Goal: Transaction & Acquisition: Purchase product/service

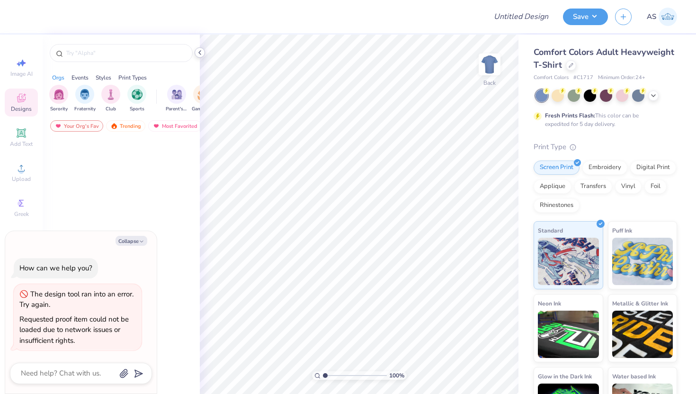
click at [200, 54] on icon at bounding box center [200, 53] width 8 height 8
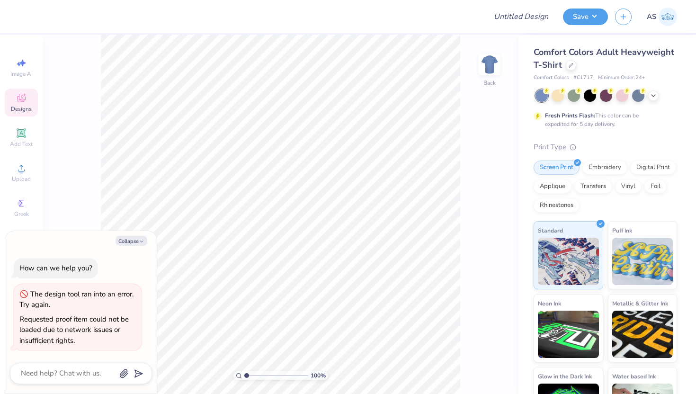
click at [647, 94] on div at bounding box center [606, 95] width 142 height 12
click at [654, 95] on icon at bounding box center [653, 95] width 8 height 8
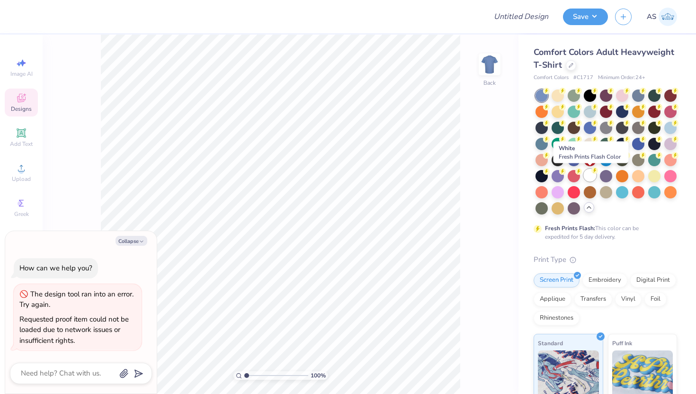
click at [587, 174] on div at bounding box center [590, 175] width 12 height 12
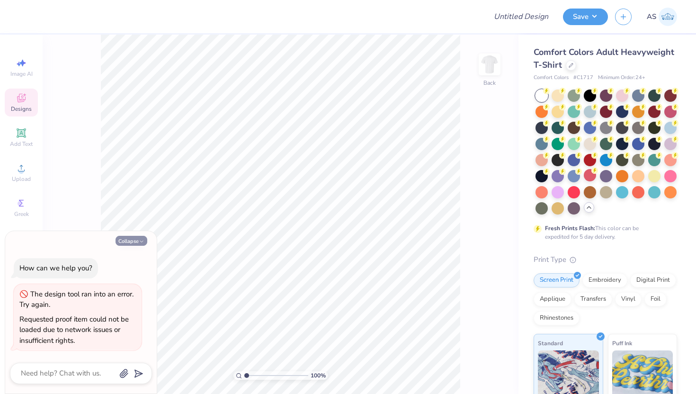
click at [141, 238] on button "Collapse" at bounding box center [131, 241] width 32 height 10
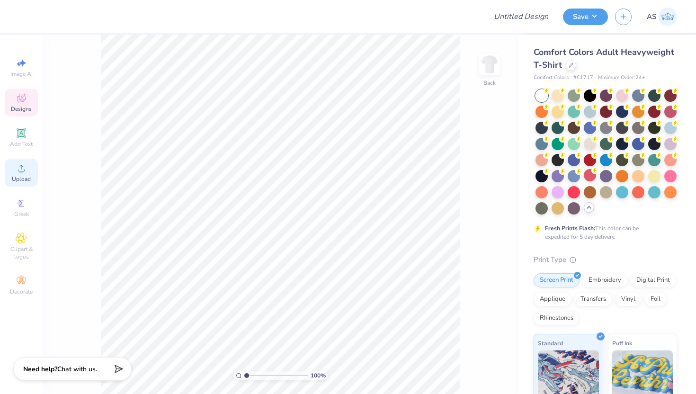
click at [27, 176] on span "Upload" at bounding box center [21, 179] width 19 height 8
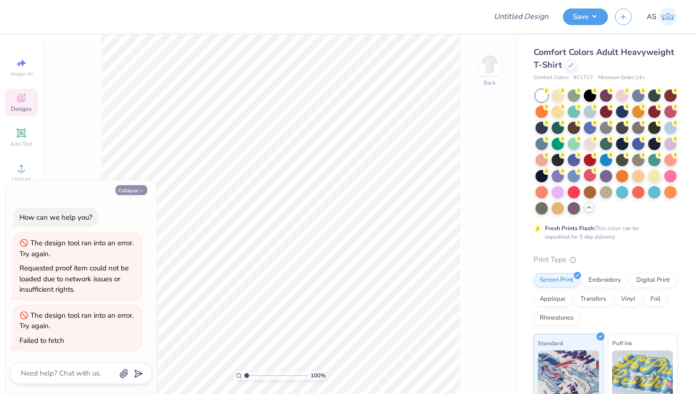
click at [130, 192] on button "Collapse" at bounding box center [131, 190] width 32 height 10
type textarea "x"
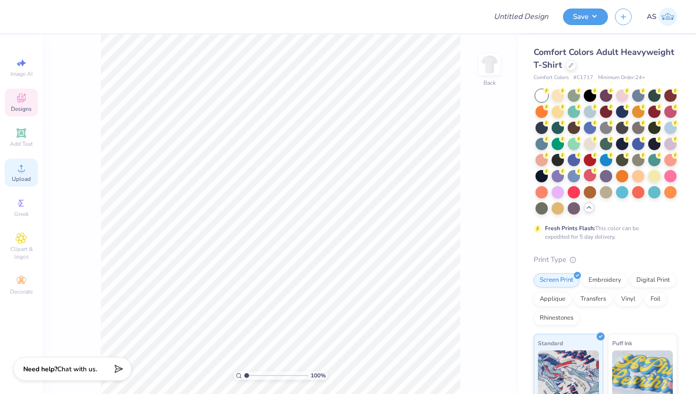
click at [18, 173] on icon at bounding box center [21, 167] width 11 height 11
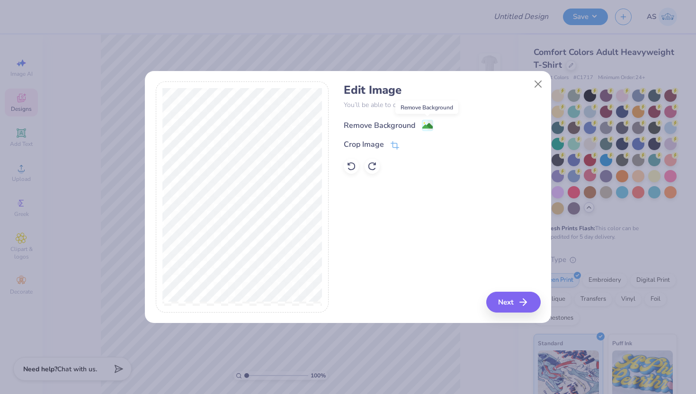
click at [430, 125] on image at bounding box center [427, 126] width 10 height 10
click at [505, 300] on button "Next" at bounding box center [514, 302] width 54 height 21
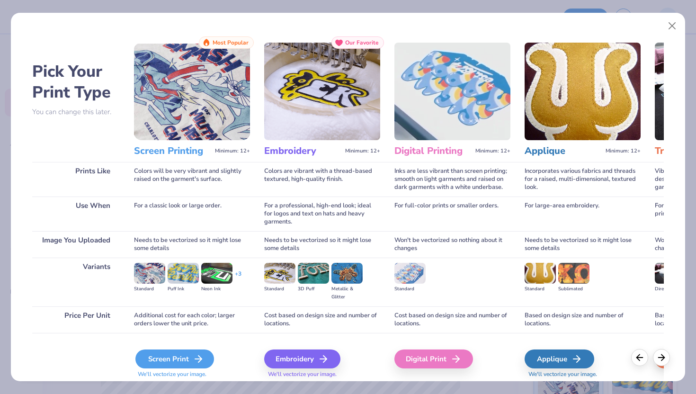
click at [186, 355] on div "Screen Print" at bounding box center [174, 358] width 79 height 19
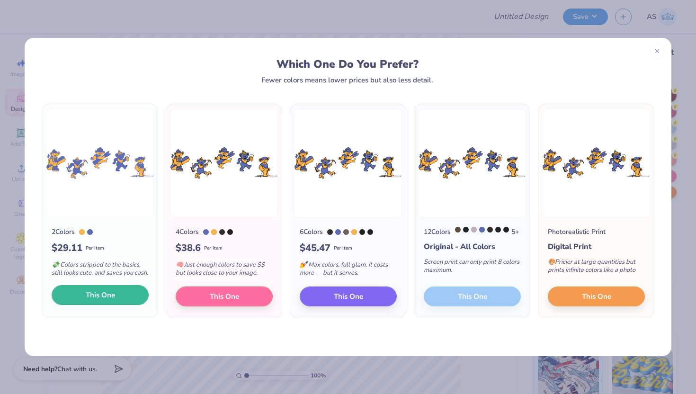
click at [110, 301] on span "This One" at bounding box center [100, 295] width 29 height 11
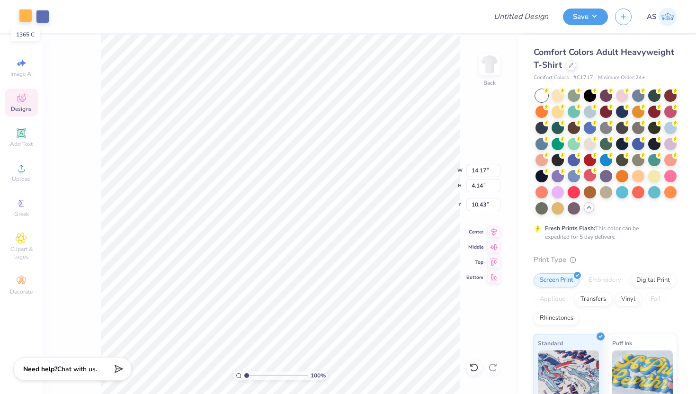
click at [25, 12] on div at bounding box center [25, 15] width 13 height 13
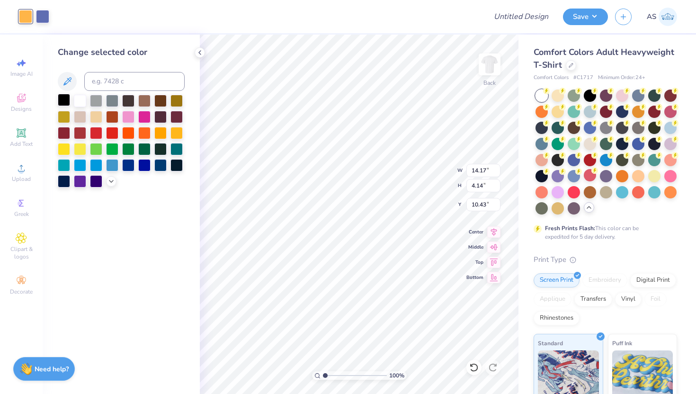
click at [70, 100] on div at bounding box center [64, 100] width 12 height 12
click at [43, 15] on div at bounding box center [42, 15] width 13 height 13
click at [67, 98] on div at bounding box center [64, 100] width 12 height 12
